Goal: Transaction & Acquisition: Purchase product/service

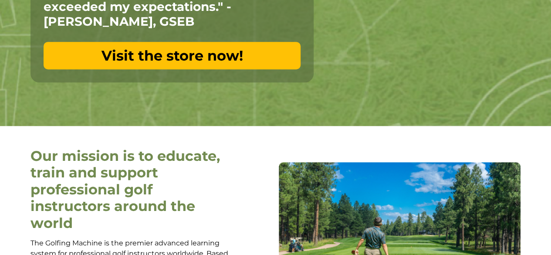
scroll to position [232, 0]
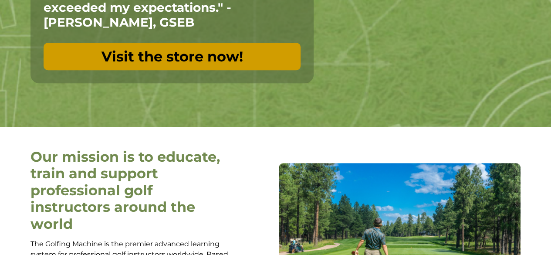
click at [241, 60] on link "Visit the store now!" at bounding box center [172, 56] width 257 height 27
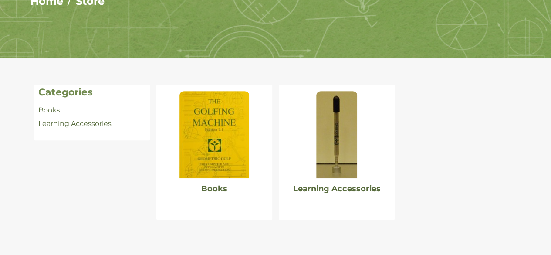
scroll to position [128, 0]
click at [220, 124] on img at bounding box center [214, 134] width 70 height 87
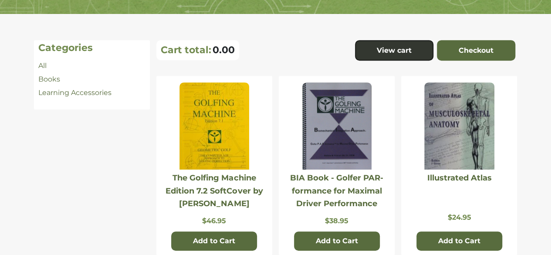
scroll to position [172, 0]
